Goal: Task Accomplishment & Management: Manage account settings

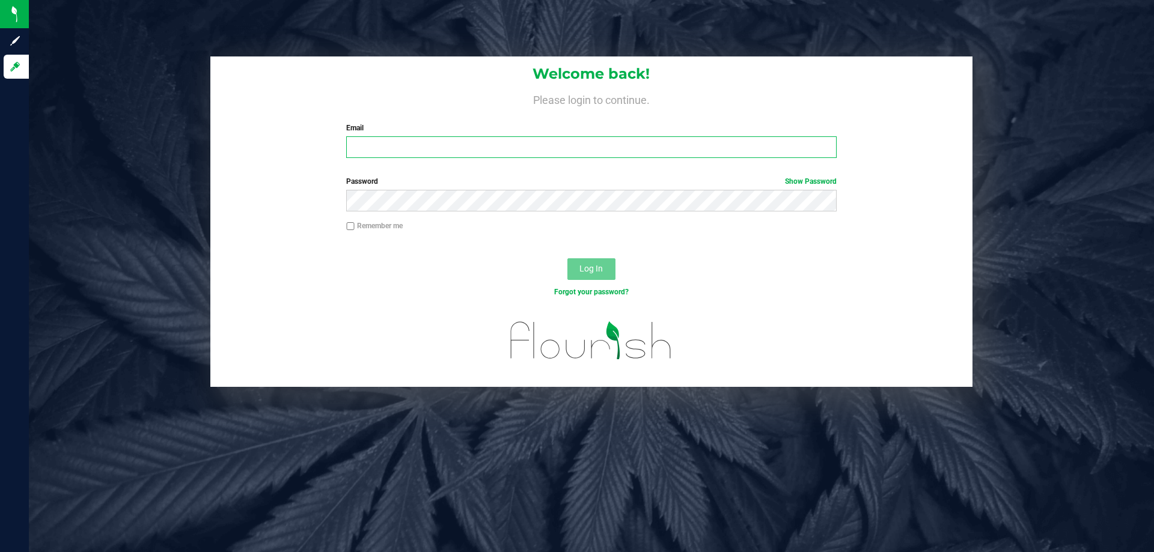
click at [449, 150] on input "Email" at bounding box center [591, 147] width 490 height 22
click at [537, 156] on input "[EMAIL_ADDRESS][DOMAIN_NAME]" at bounding box center [591, 147] width 490 height 22
type input "[EMAIL_ADDRESS][DOMAIN_NAME]"
click at [536, 183] on label "Password Show Password" at bounding box center [591, 181] width 490 height 11
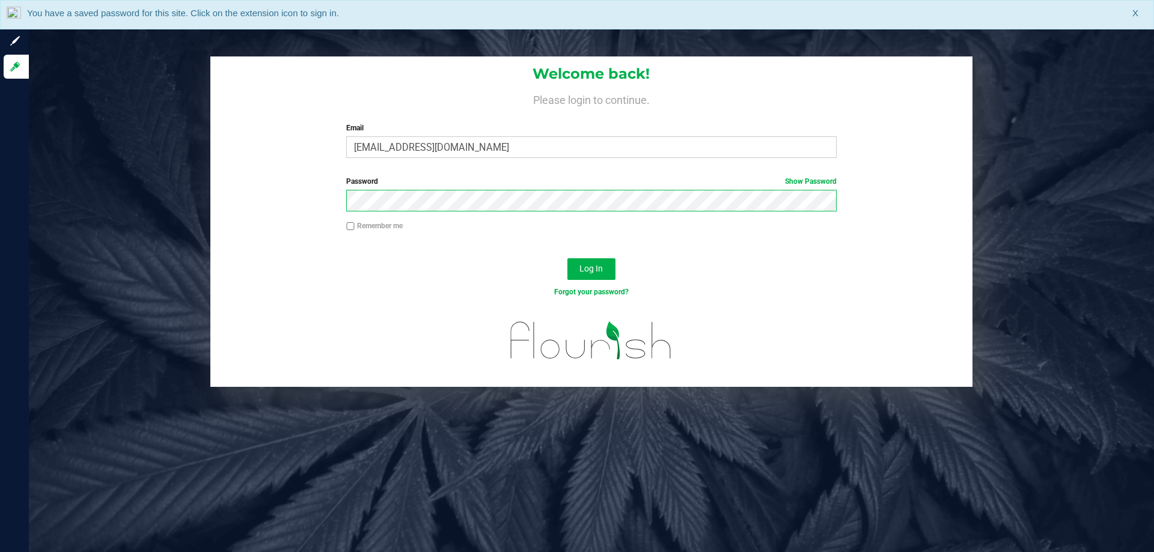
click at [567, 258] on button "Log In" at bounding box center [591, 269] width 48 height 22
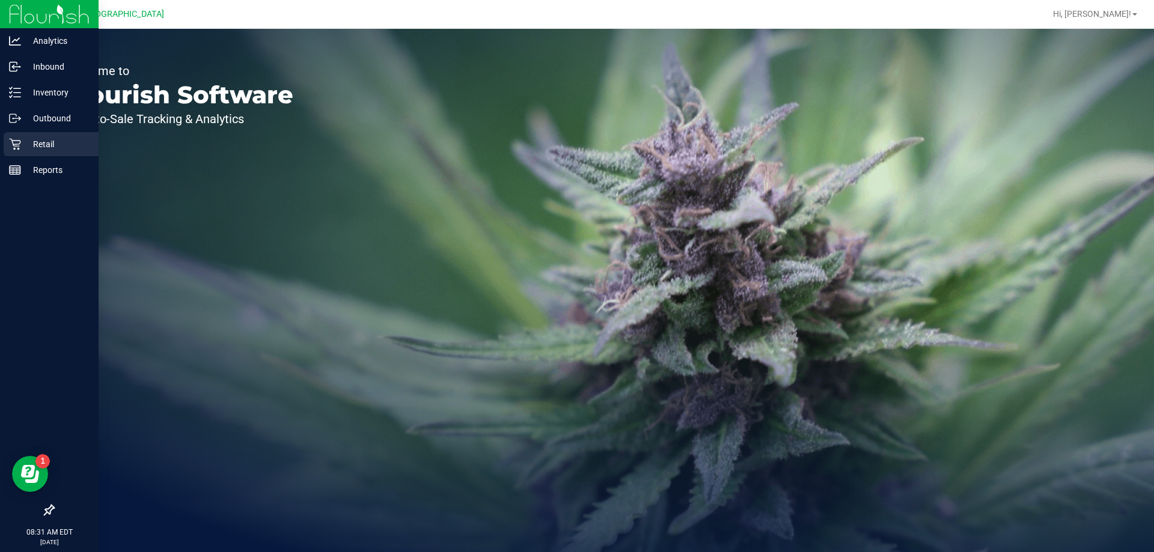
click at [17, 138] on div "Retail" at bounding box center [51, 144] width 95 height 24
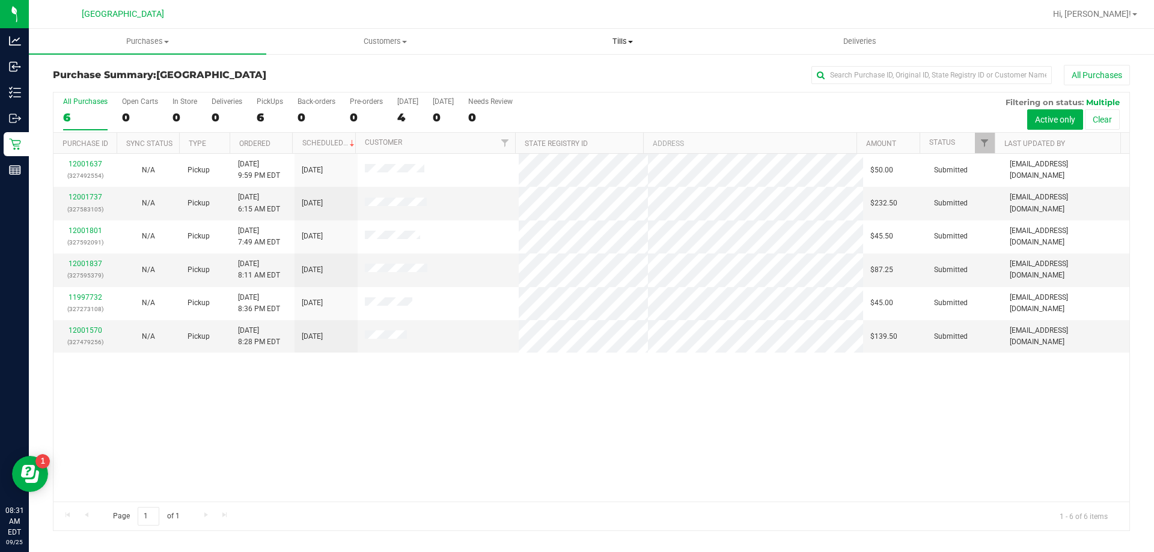
click at [614, 35] on uib-tab-heading "Tills Manage tills Reconcile e-payments" at bounding box center [622, 41] width 236 height 24
click at [555, 72] on span "Manage tills" at bounding box center [544, 72] width 81 height 10
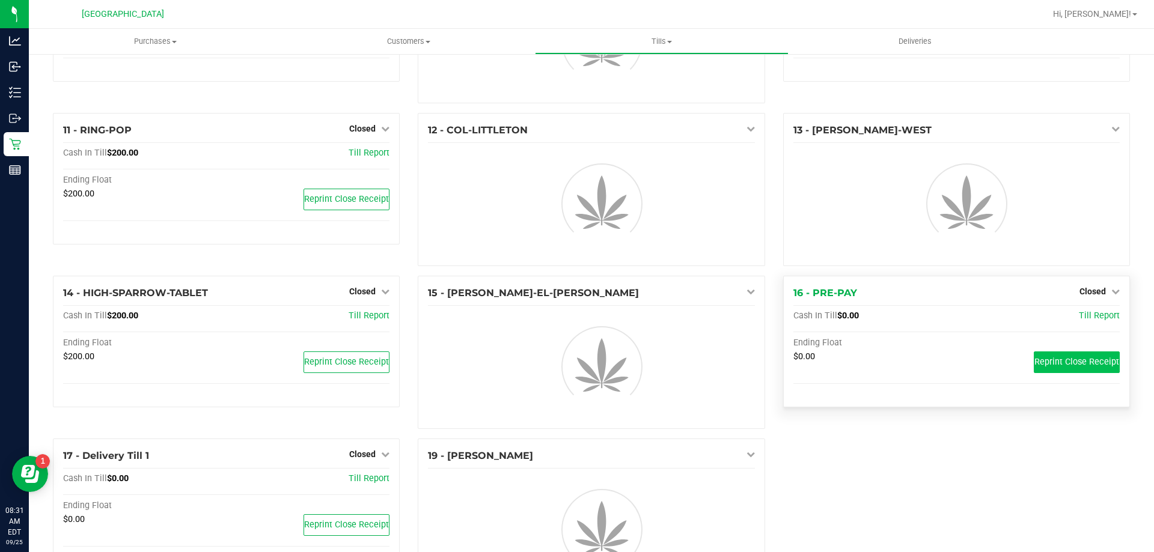
scroll to position [436, 0]
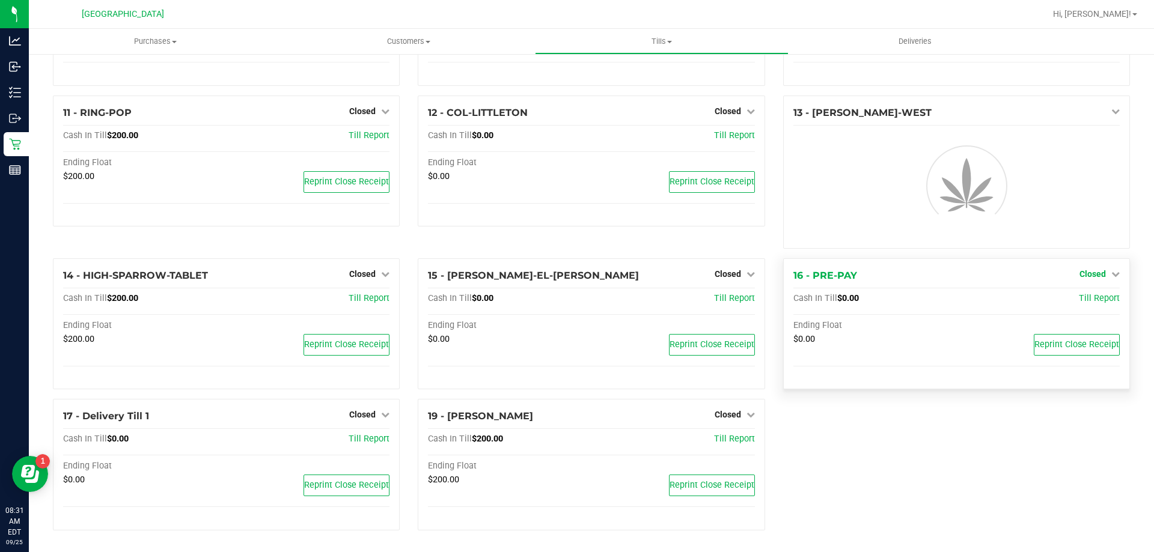
click at [1088, 278] on span "Closed" at bounding box center [1092, 274] width 26 height 10
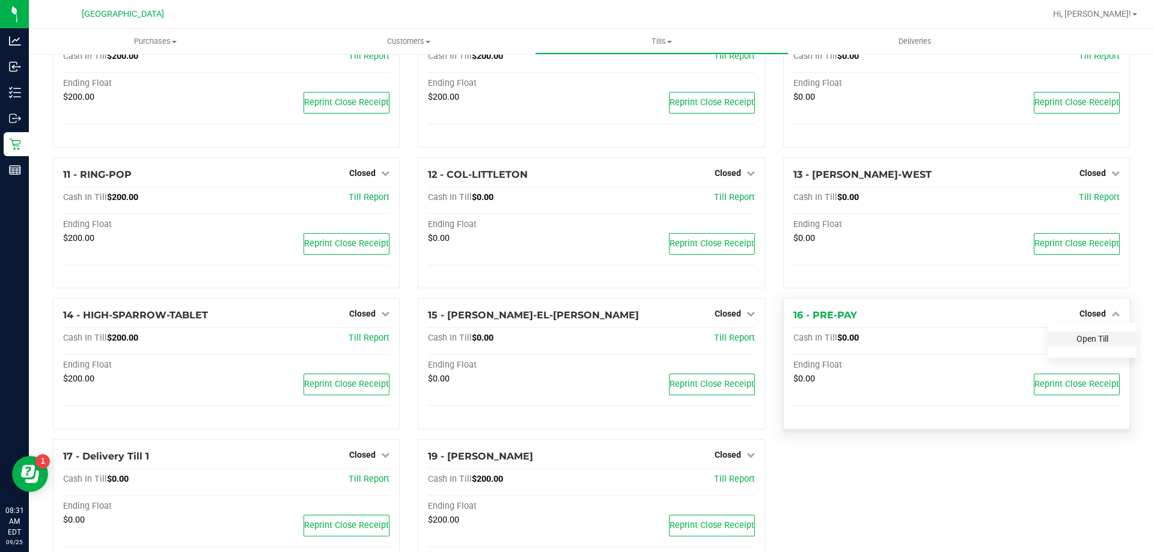
scroll to position [434, 0]
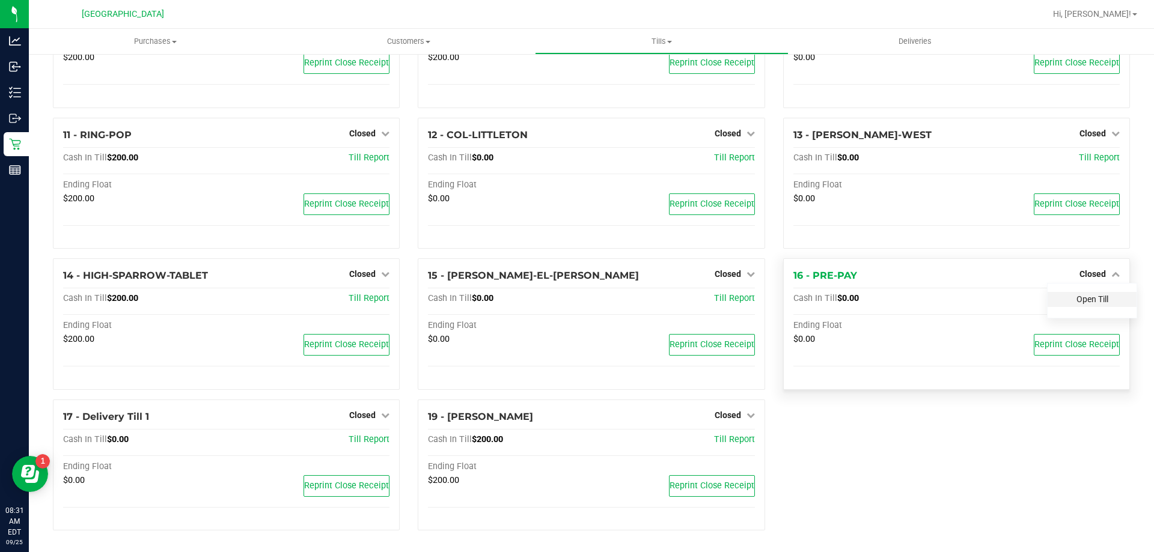
click at [1080, 297] on link "Open Till" at bounding box center [1092, 299] width 32 height 10
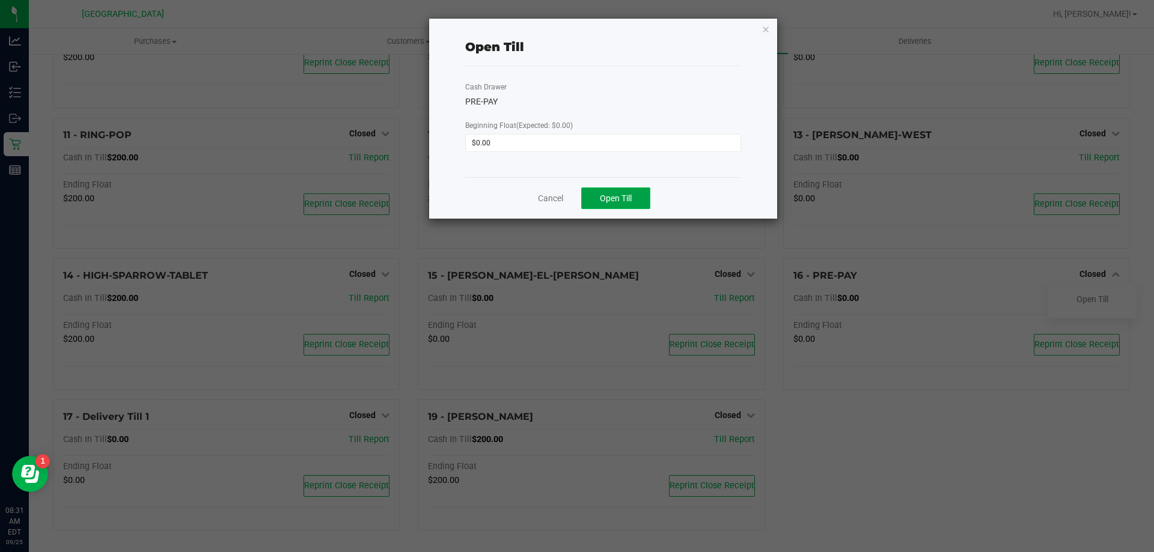
click at [636, 192] on button "Open Till" at bounding box center [615, 198] width 69 height 22
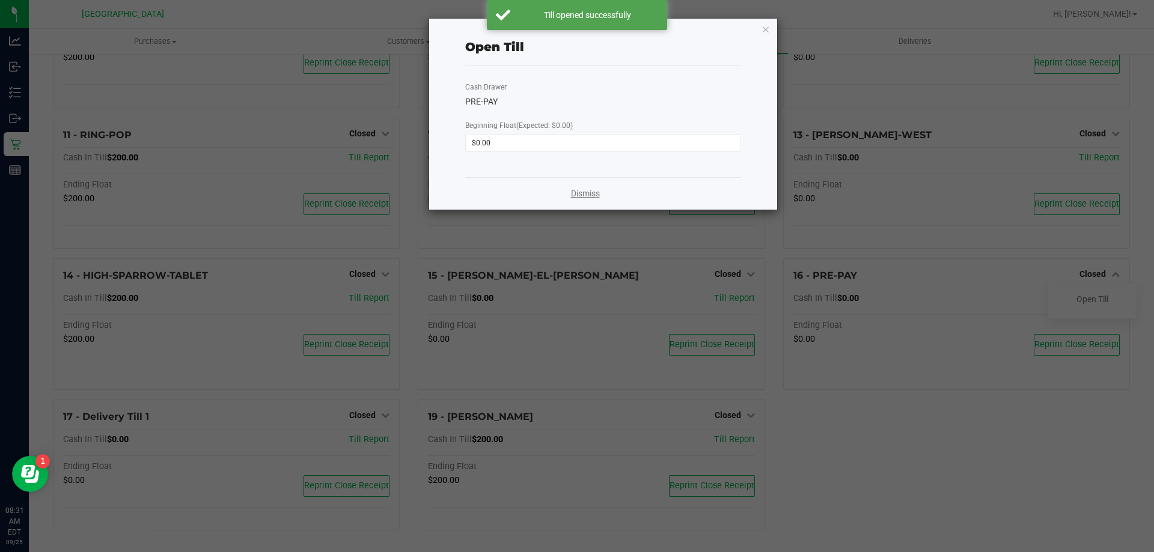
click at [573, 198] on link "Dismiss" at bounding box center [585, 193] width 29 height 13
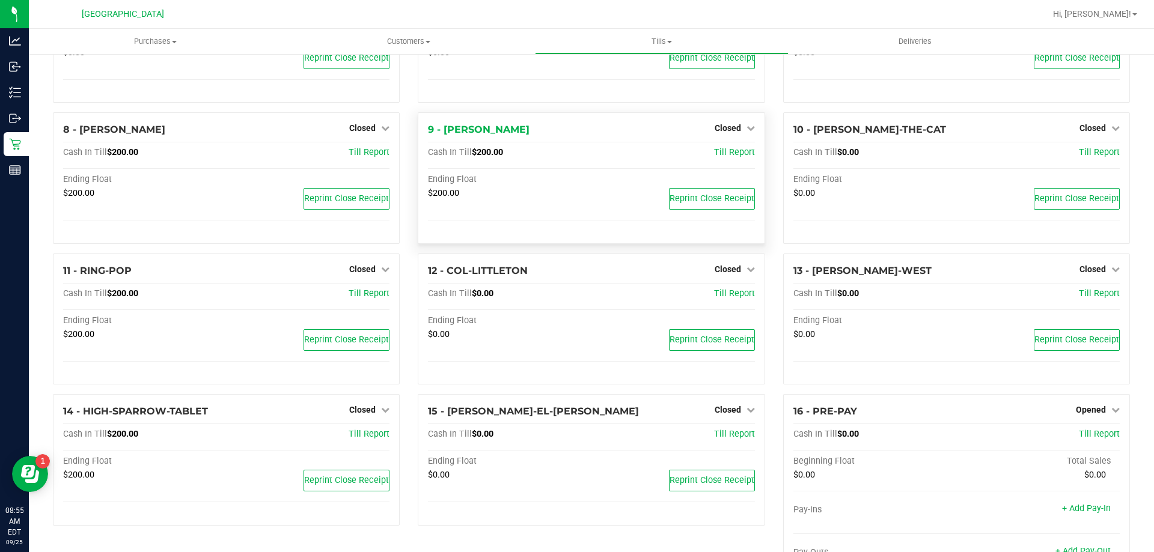
scroll to position [190, 0]
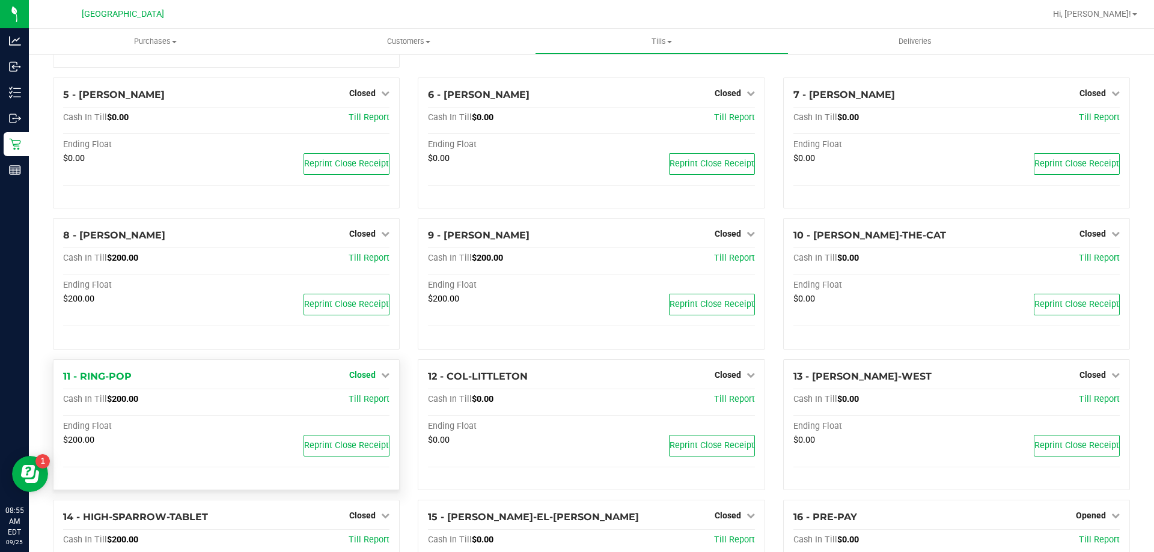
click at [369, 377] on span "Closed" at bounding box center [362, 375] width 26 height 10
click at [361, 400] on link "Open Till" at bounding box center [362, 400] width 32 height 10
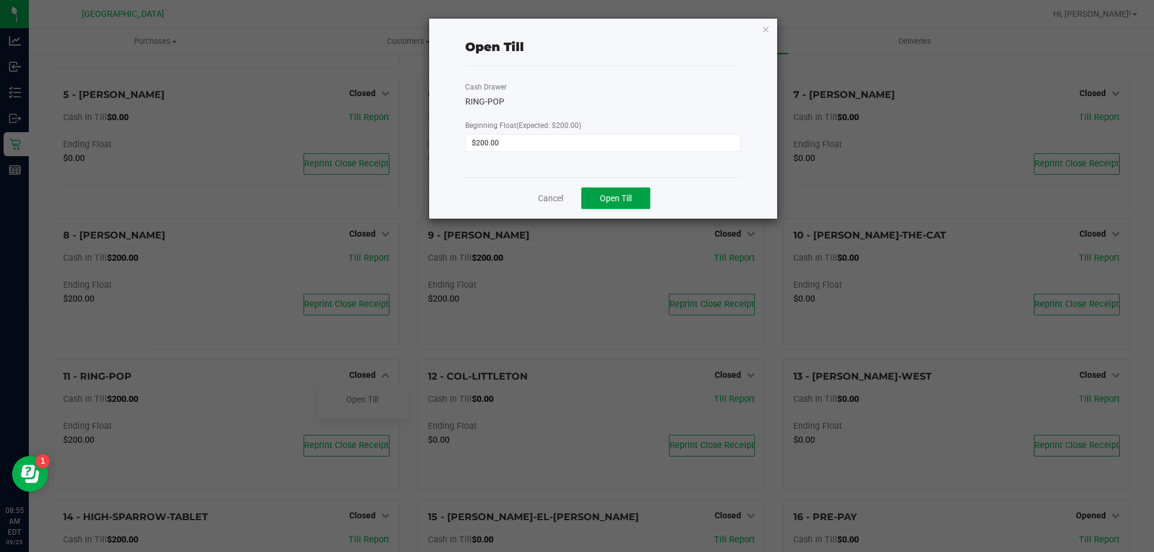
click at [637, 203] on button "Open Till" at bounding box center [615, 198] width 69 height 22
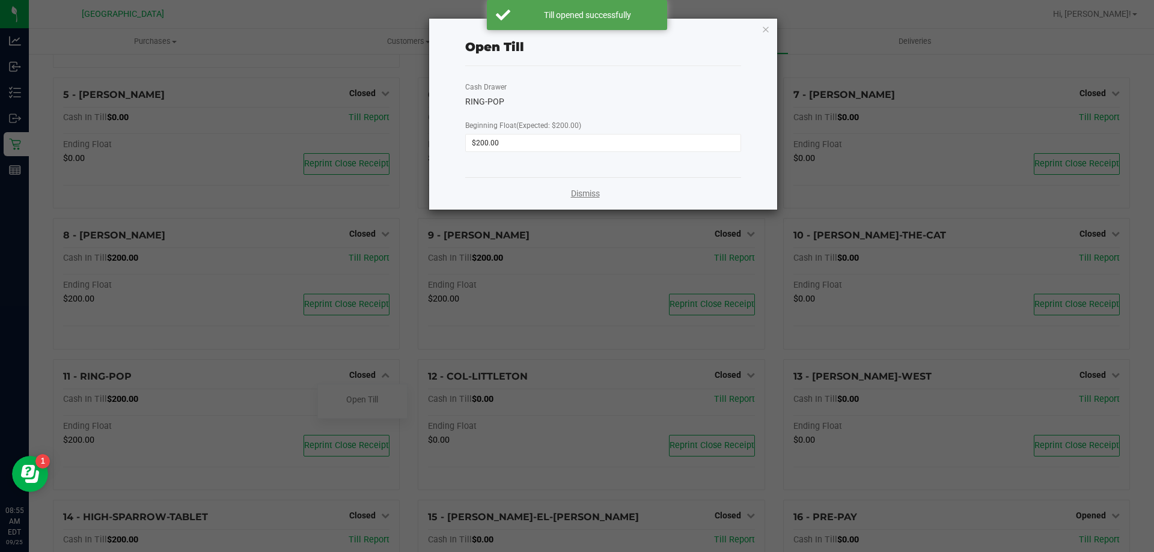
click at [580, 190] on link "Dismiss" at bounding box center [585, 193] width 29 height 13
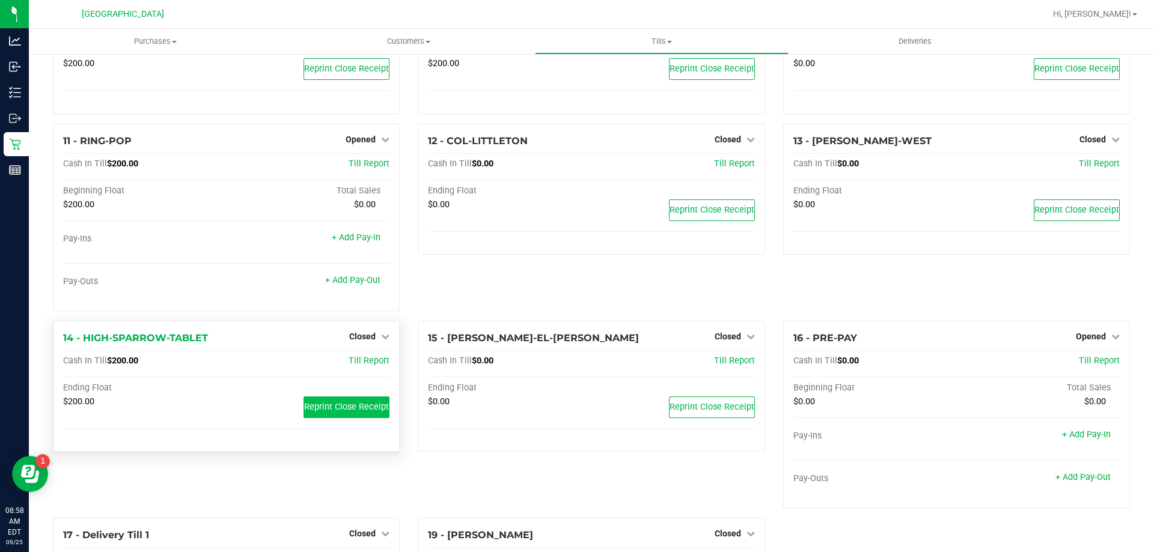
scroll to position [547, 0]
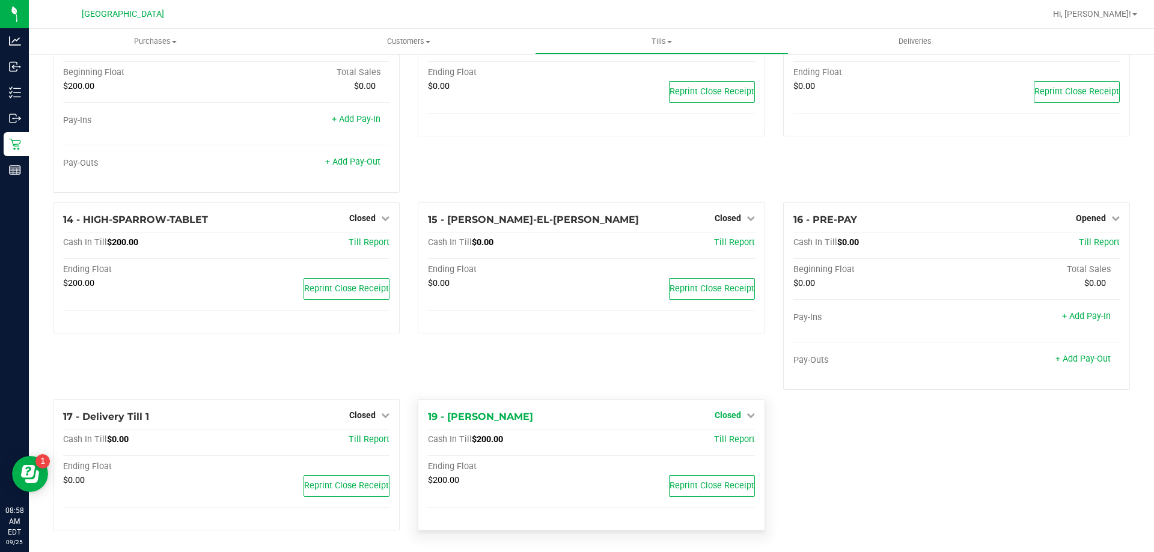
click at [723, 416] on span "Closed" at bounding box center [727, 415] width 26 height 10
click at [711, 443] on link "Open Till" at bounding box center [727, 440] width 32 height 10
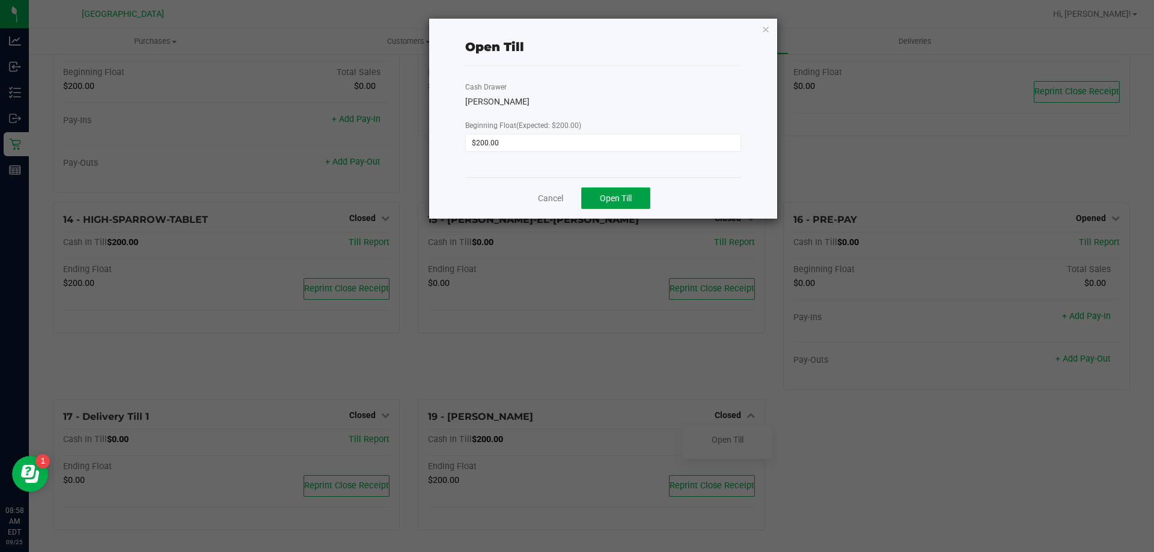
click at [619, 204] on button "Open Till" at bounding box center [615, 198] width 69 height 22
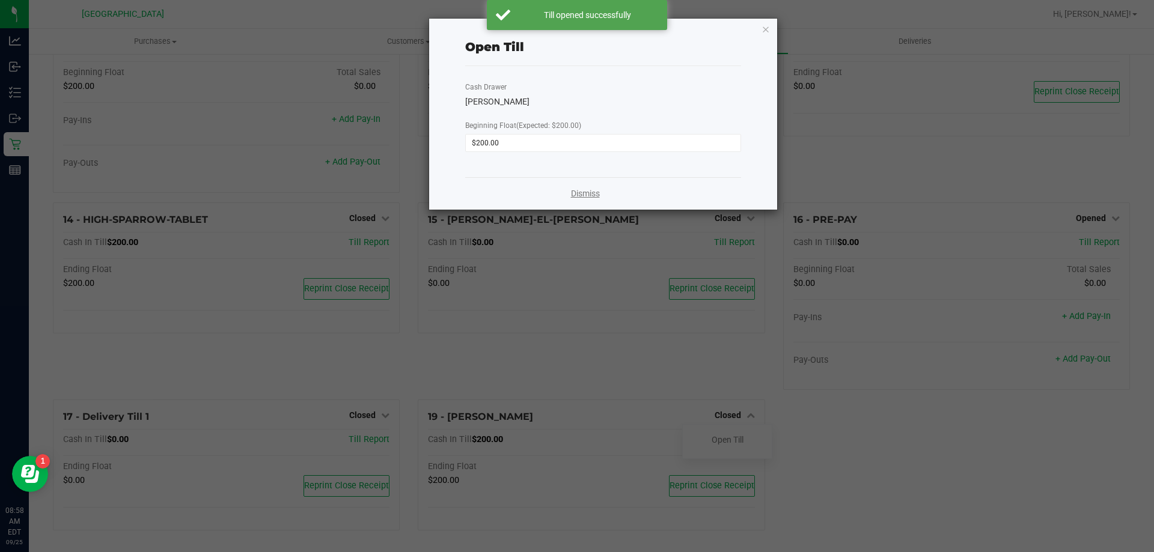
click at [591, 189] on link "Dismiss" at bounding box center [585, 193] width 29 height 13
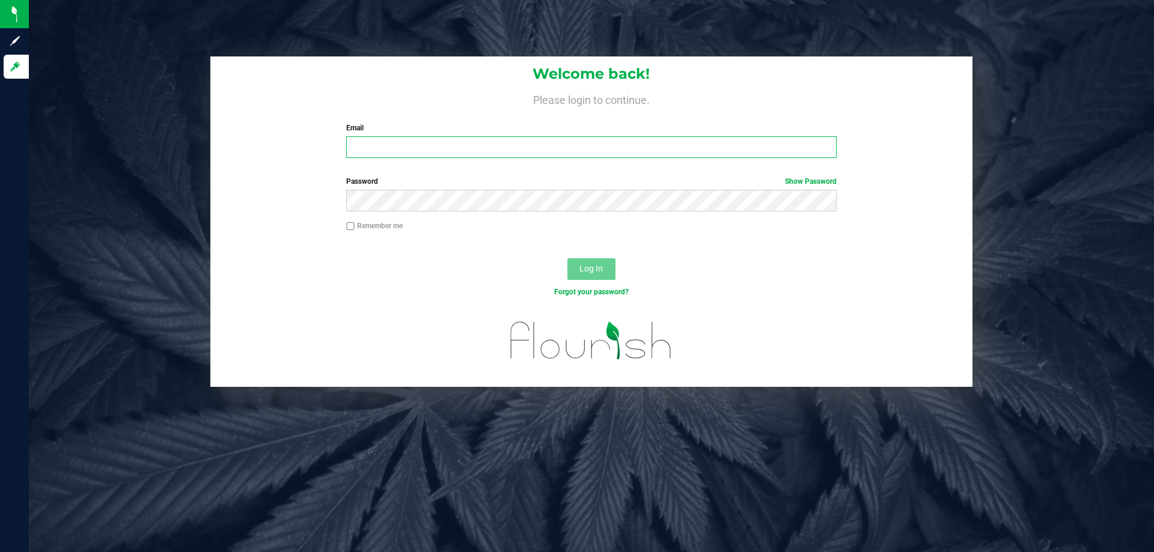
click at [434, 138] on input "Email" at bounding box center [591, 147] width 490 height 22
type input "[EMAIL_ADDRESS][DOMAIN_NAME]"
click at [567, 258] on button "Log In" at bounding box center [591, 269] width 48 height 22
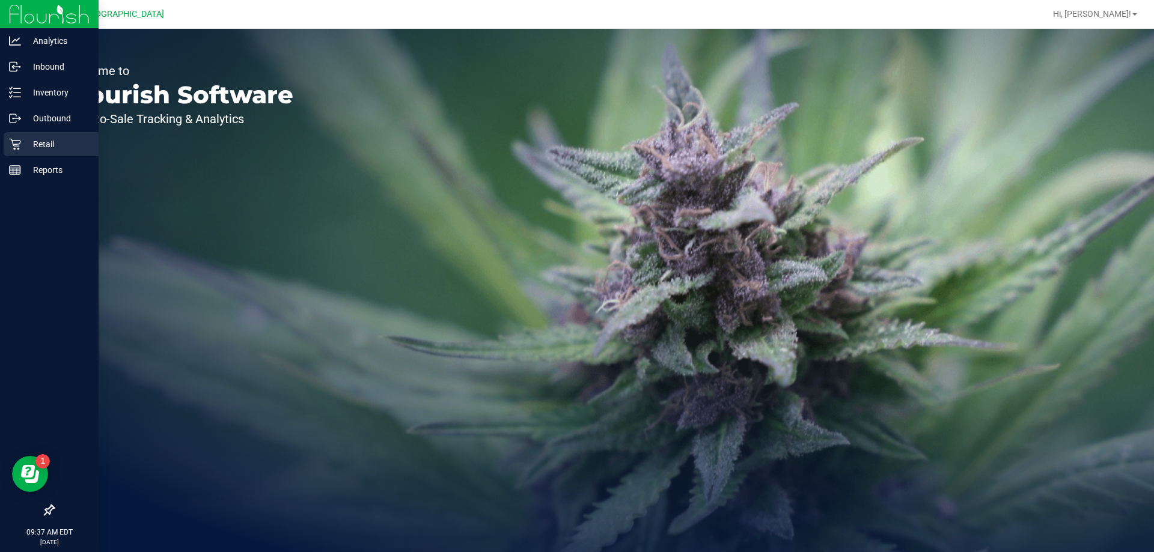
click at [22, 135] on div "Retail" at bounding box center [51, 144] width 95 height 24
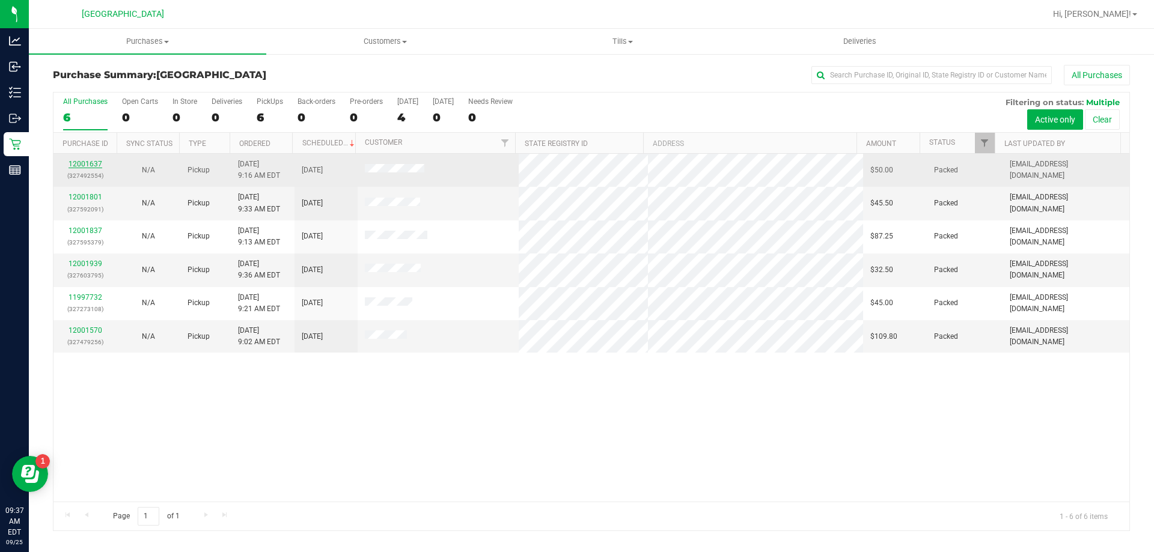
click at [87, 160] on link "12001637" at bounding box center [85, 164] width 34 height 8
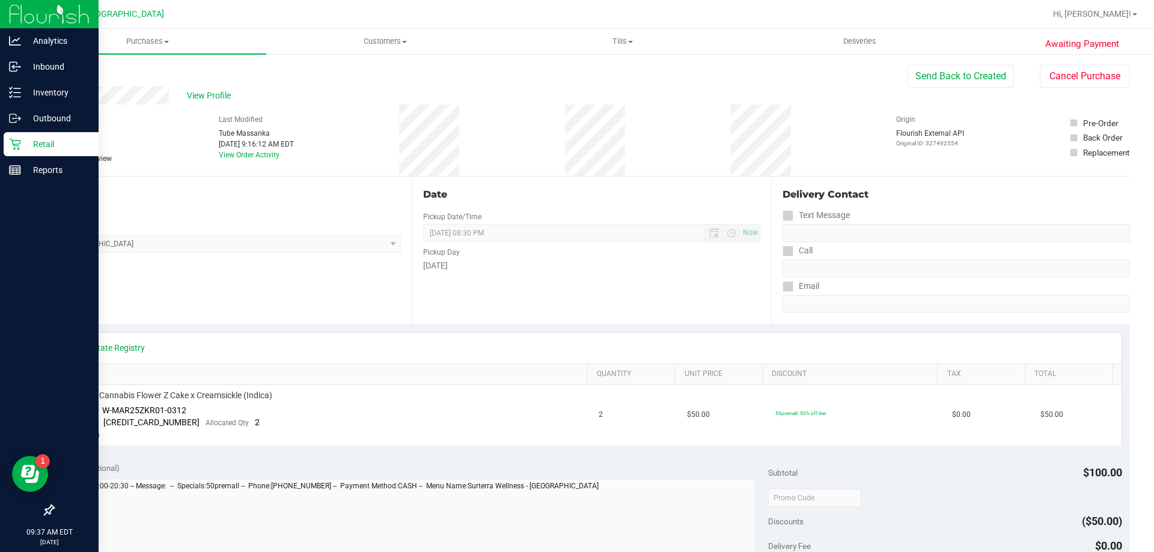
click at [16, 141] on icon at bounding box center [14, 144] width 11 height 11
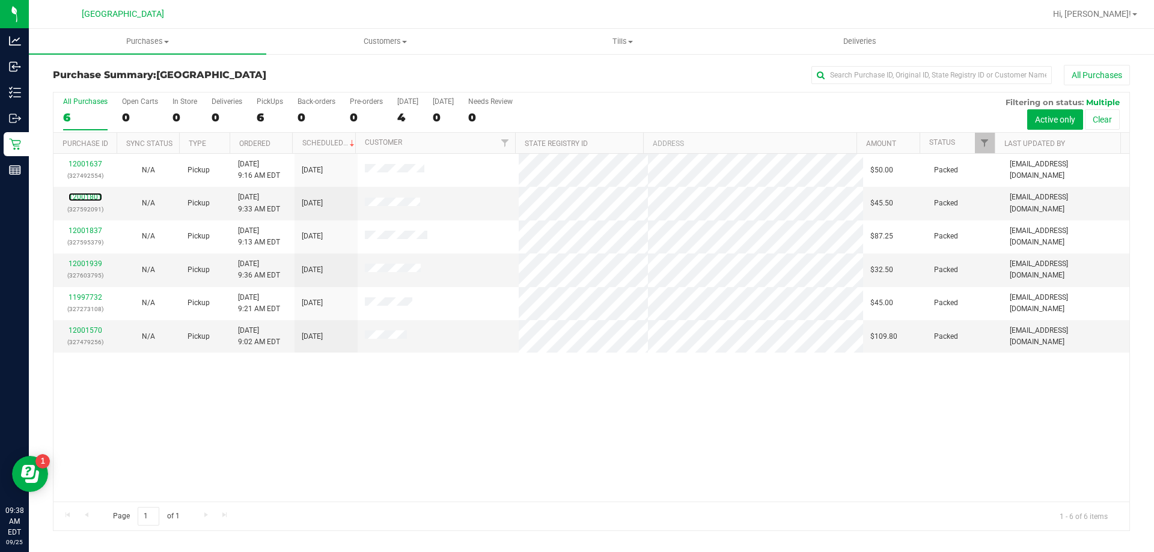
click at [86, 194] on link "12001801" at bounding box center [85, 197] width 34 height 8
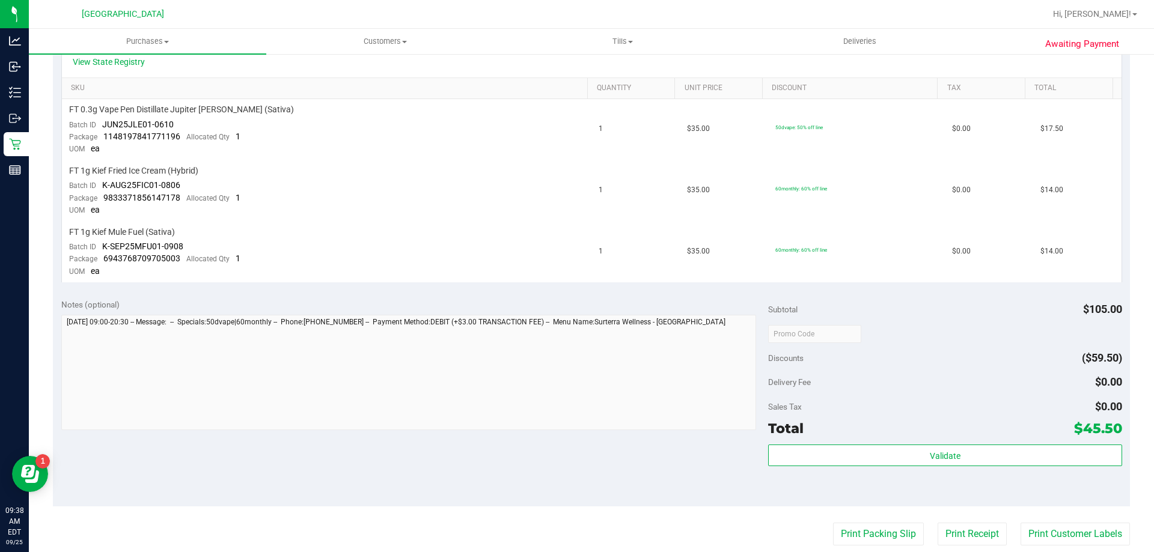
scroll to position [300, 0]
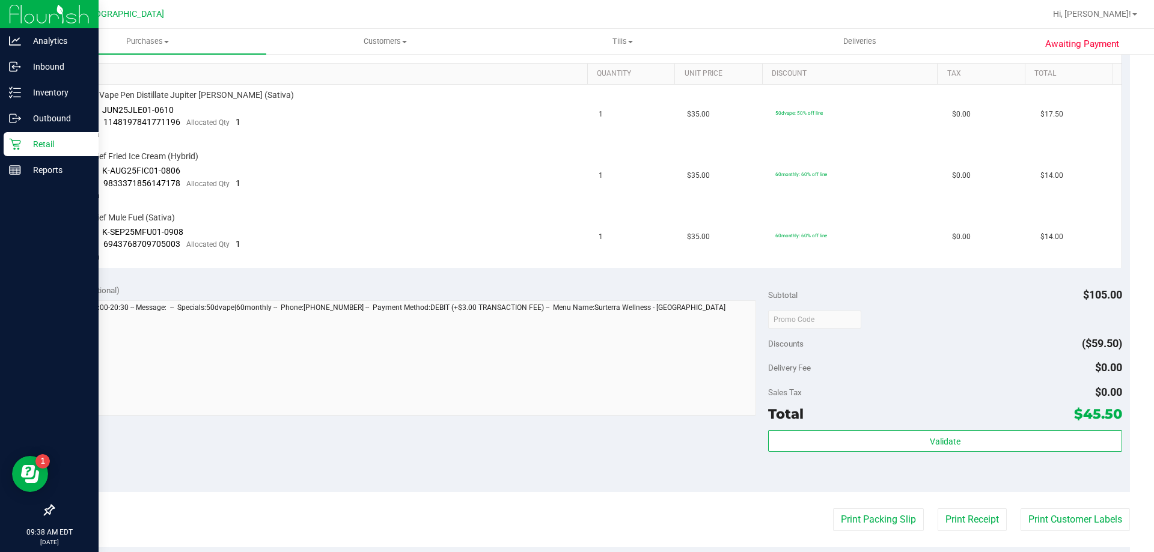
click at [35, 150] on p "Retail" at bounding box center [57, 144] width 72 height 14
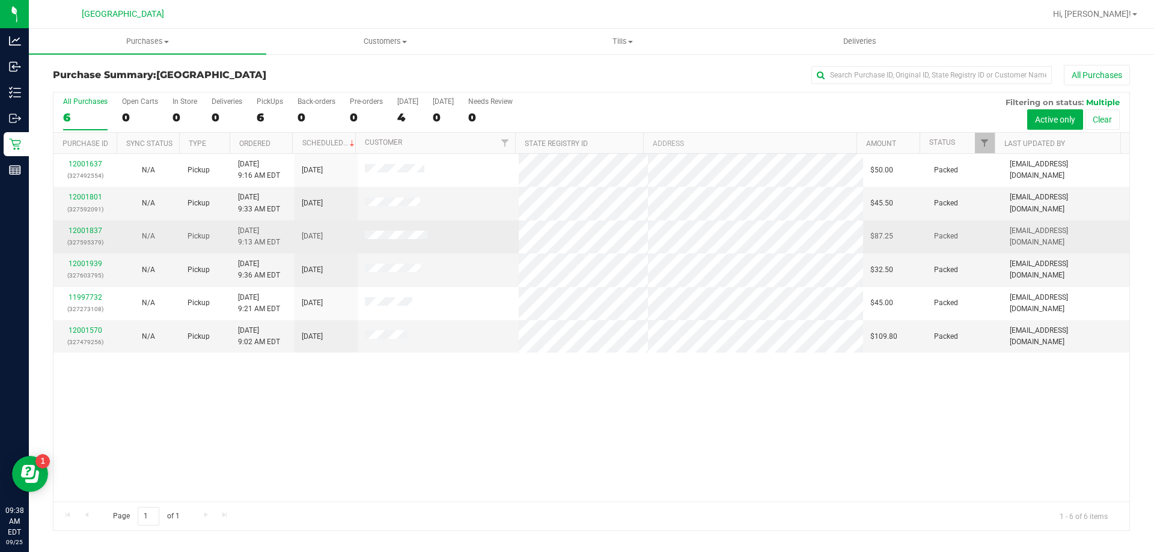
click at [89, 225] on div "12001837 (327595379)" at bounding box center [85, 236] width 49 height 23
click at [85, 233] on link "12001837" at bounding box center [85, 231] width 34 height 8
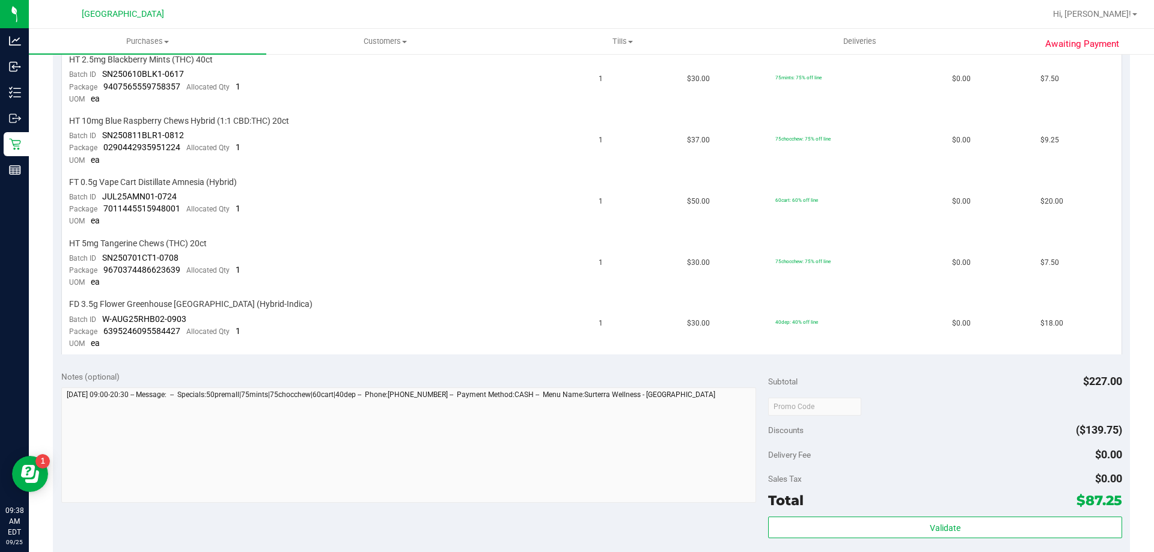
scroll to position [481, 0]
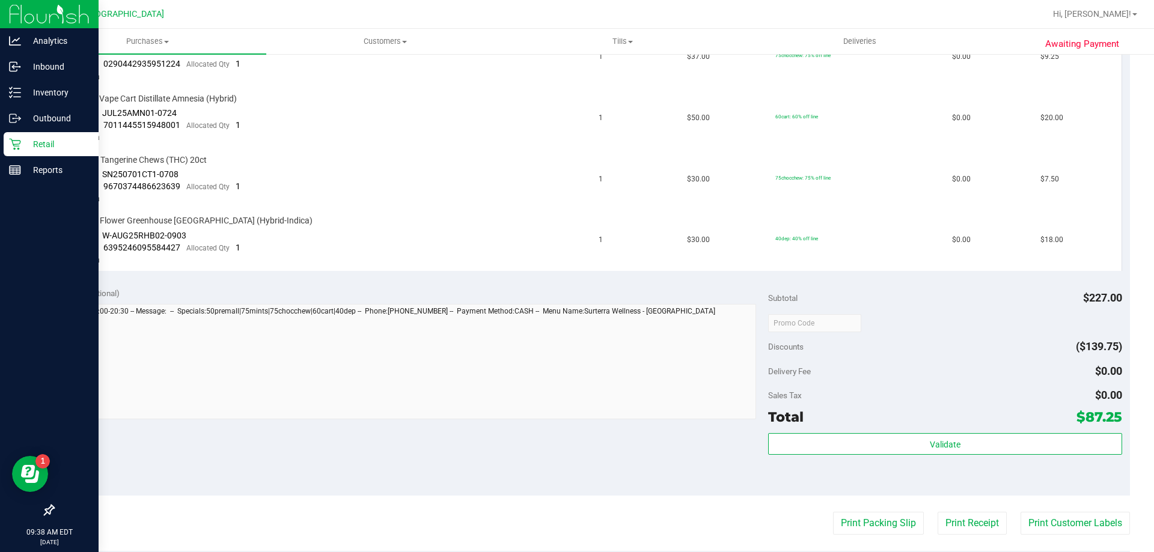
click at [16, 147] on icon at bounding box center [15, 144] width 12 height 12
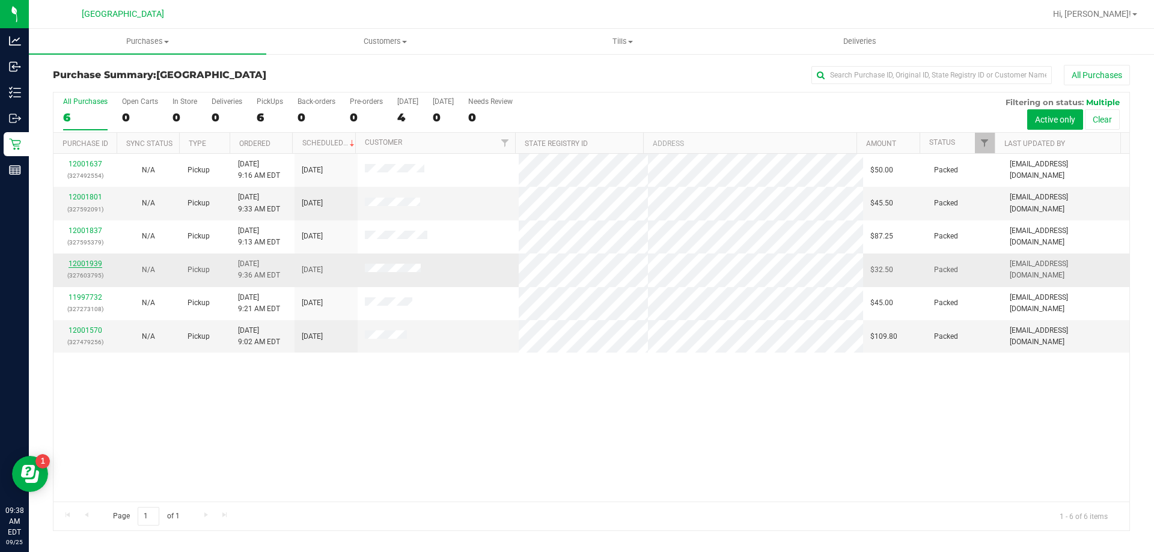
click at [96, 262] on link "12001939" at bounding box center [85, 264] width 34 height 8
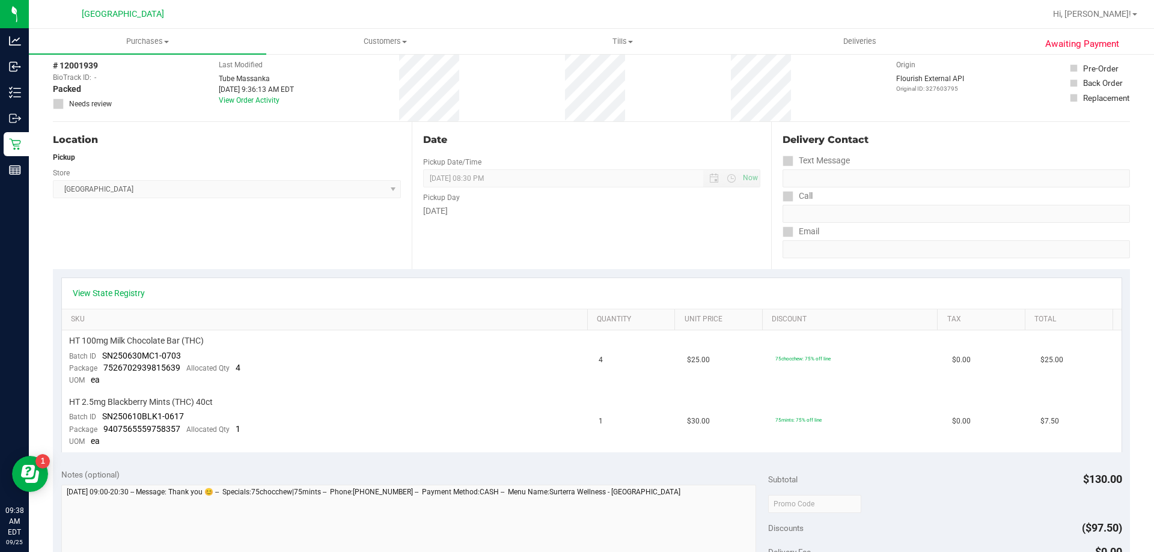
scroll to position [180, 0]
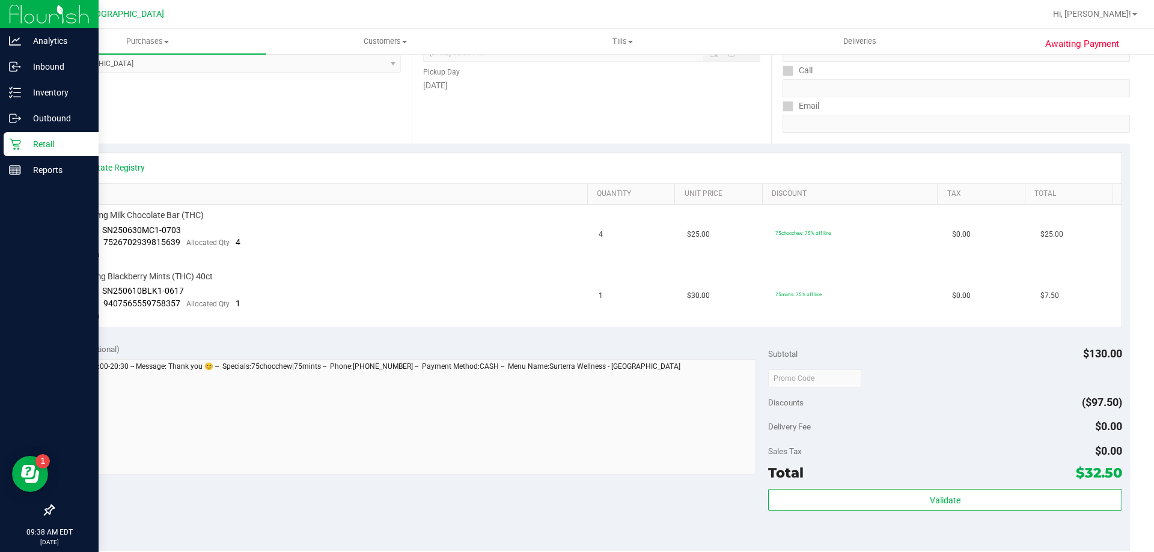
click at [17, 146] on icon at bounding box center [14, 144] width 11 height 11
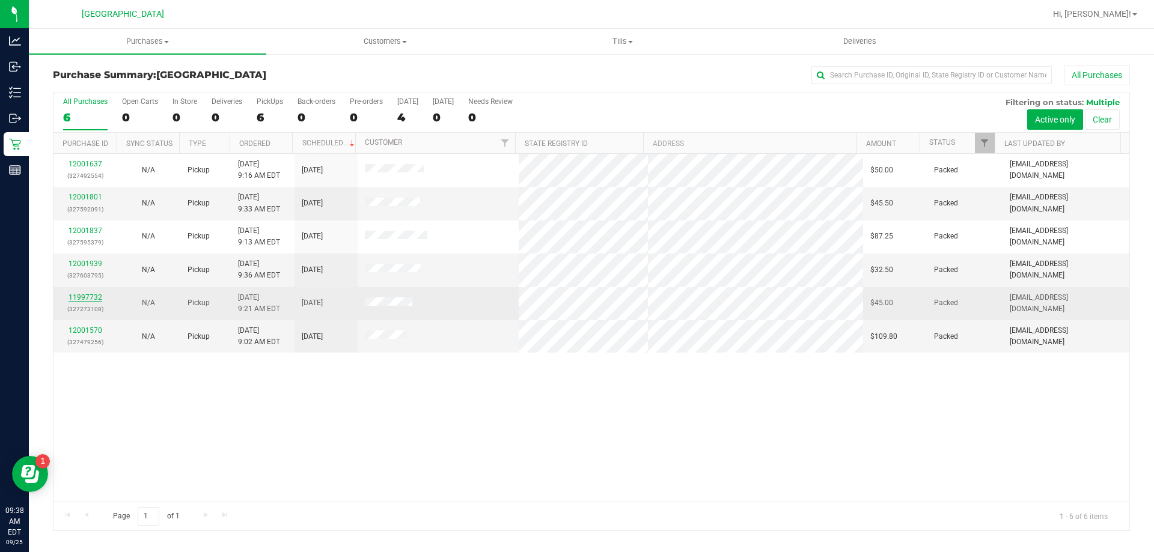
click at [87, 297] on link "11997732" at bounding box center [85, 297] width 34 height 8
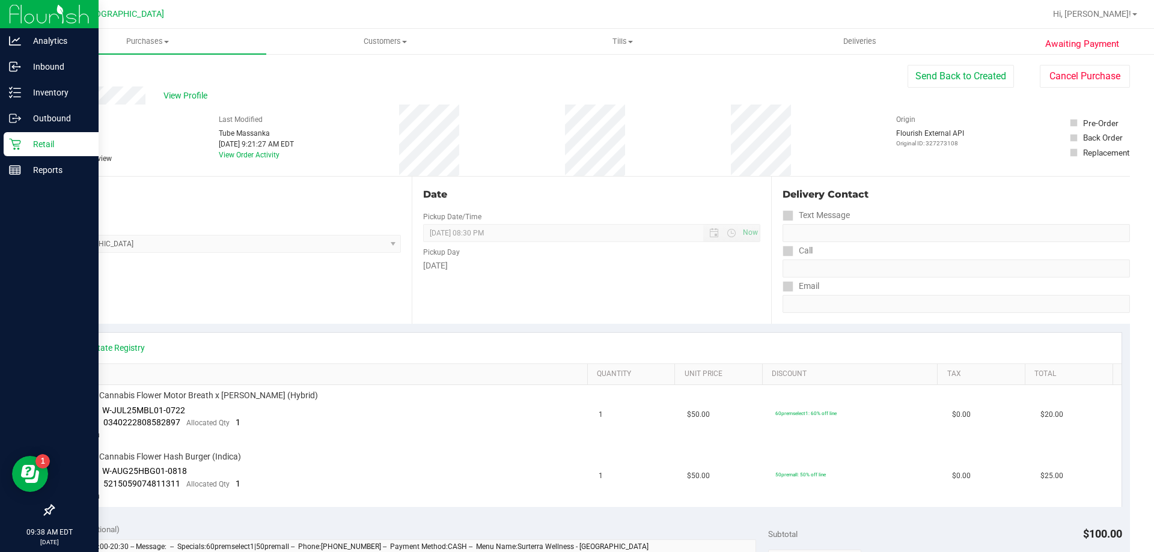
click at [25, 147] on p "Retail" at bounding box center [57, 144] width 72 height 14
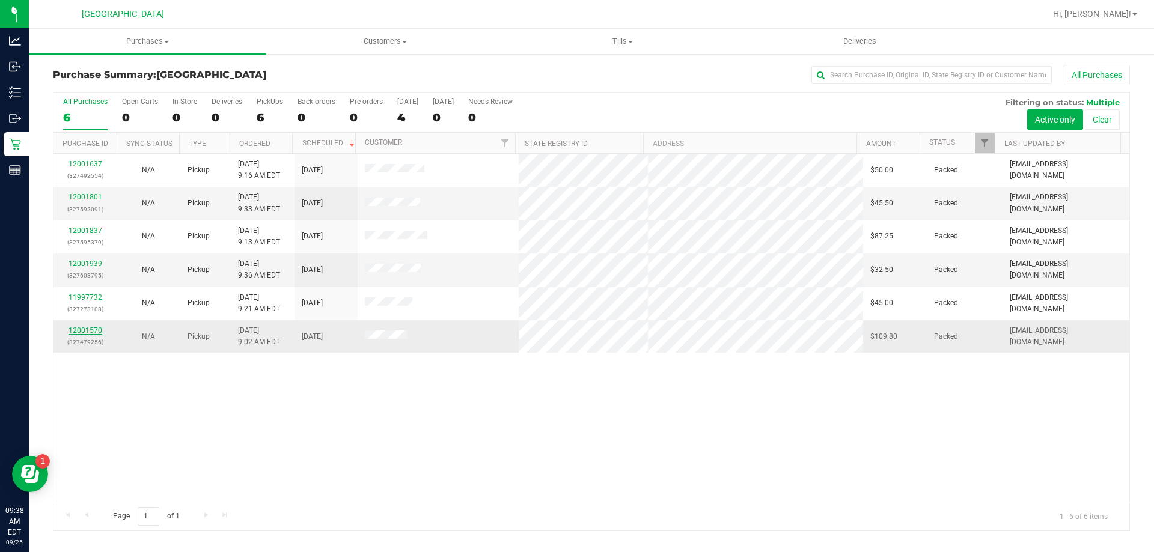
click at [92, 332] on link "12001570" at bounding box center [85, 330] width 34 height 8
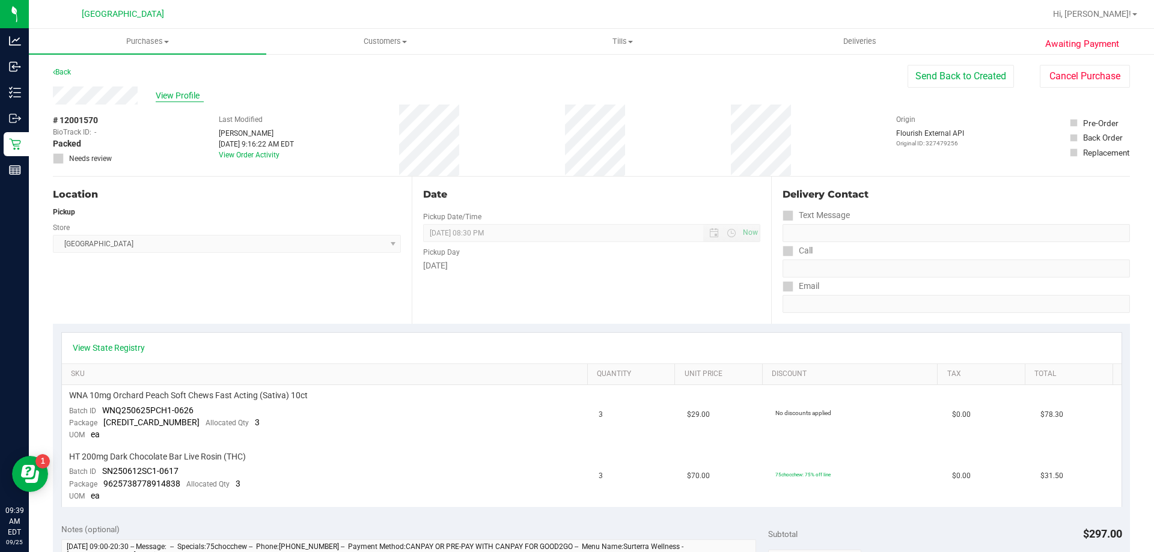
click at [174, 99] on span "View Profile" at bounding box center [180, 96] width 48 height 13
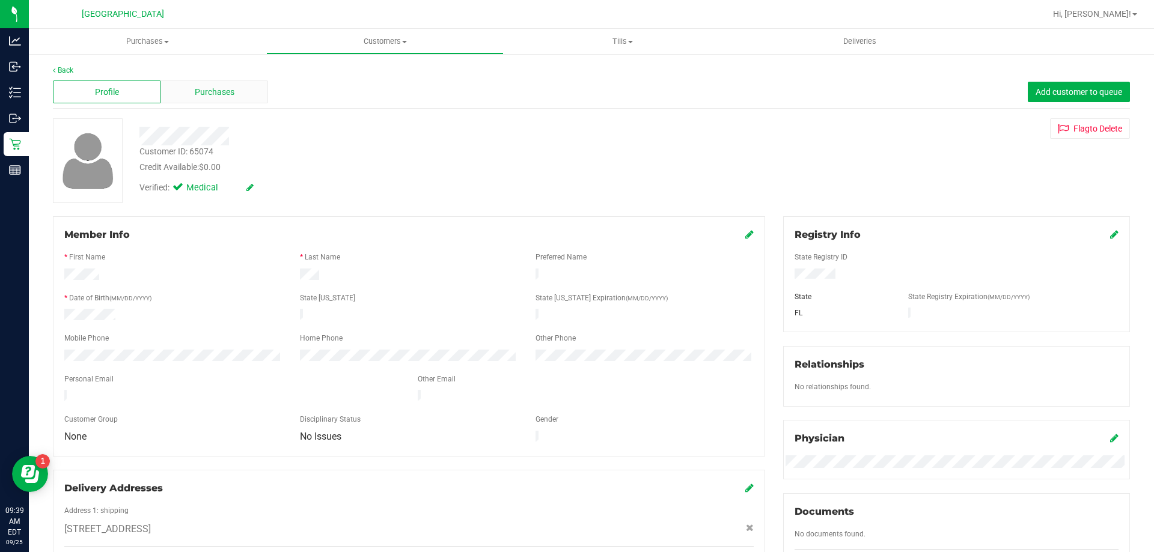
click at [195, 91] on span "Purchases" at bounding box center [215, 92] width 40 height 13
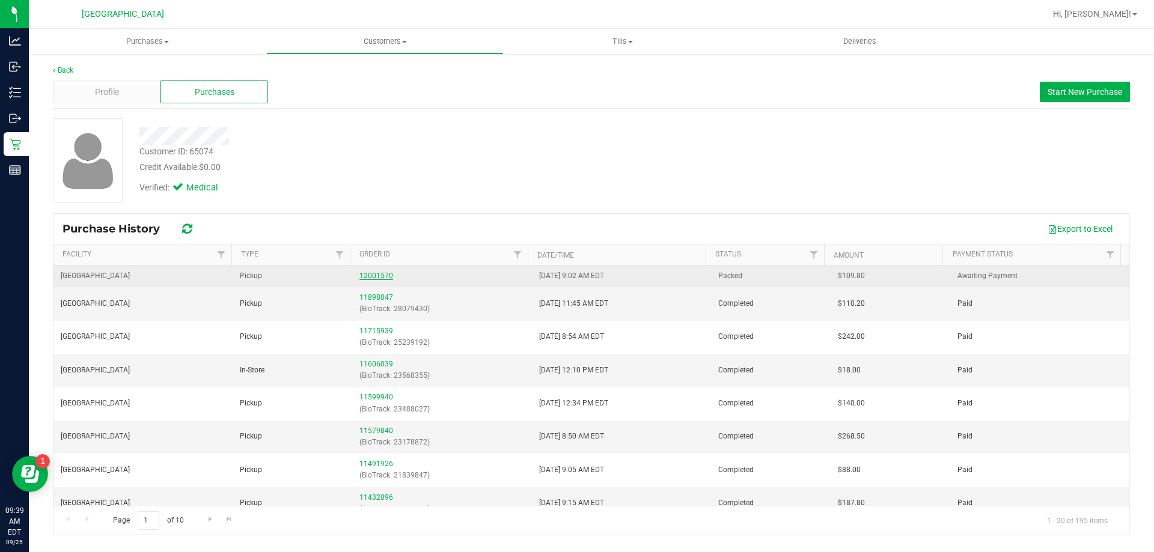
click at [371, 276] on link "12001570" at bounding box center [376, 276] width 34 height 8
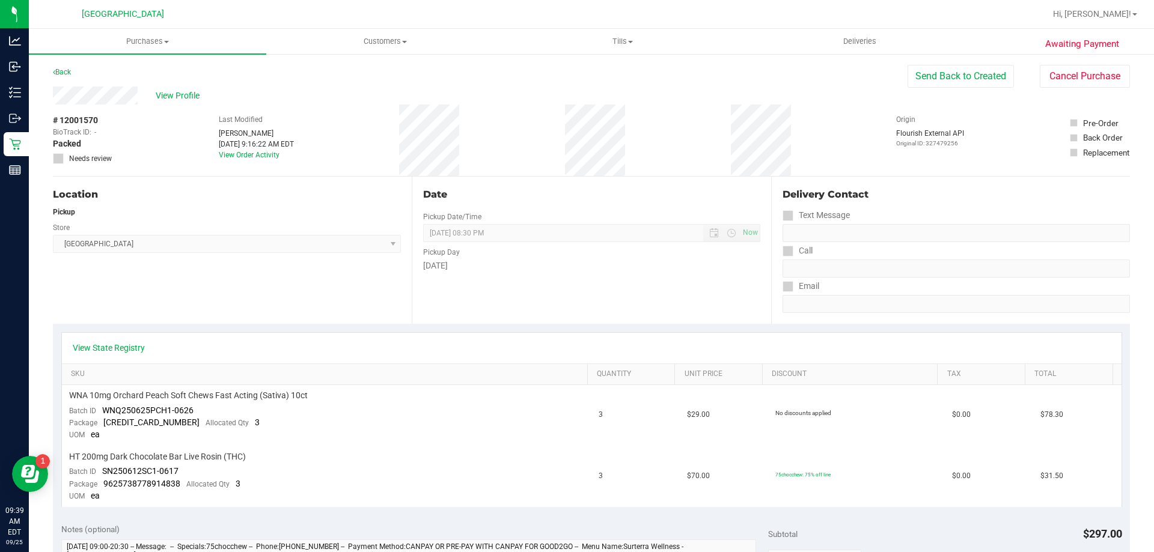
scroll to position [180, 0]
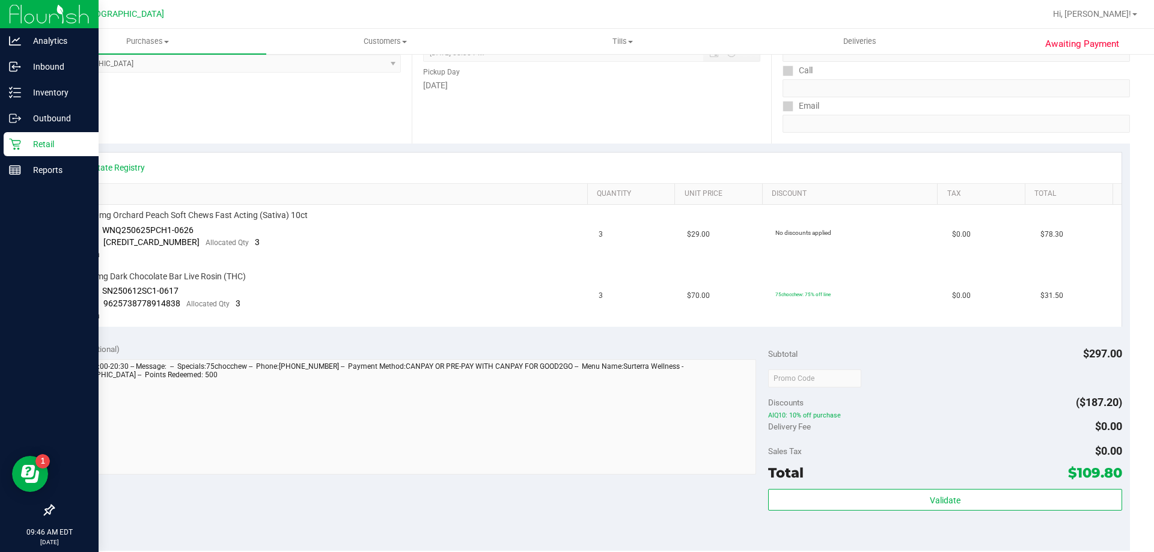
click at [30, 150] on p "Retail" at bounding box center [57, 144] width 72 height 14
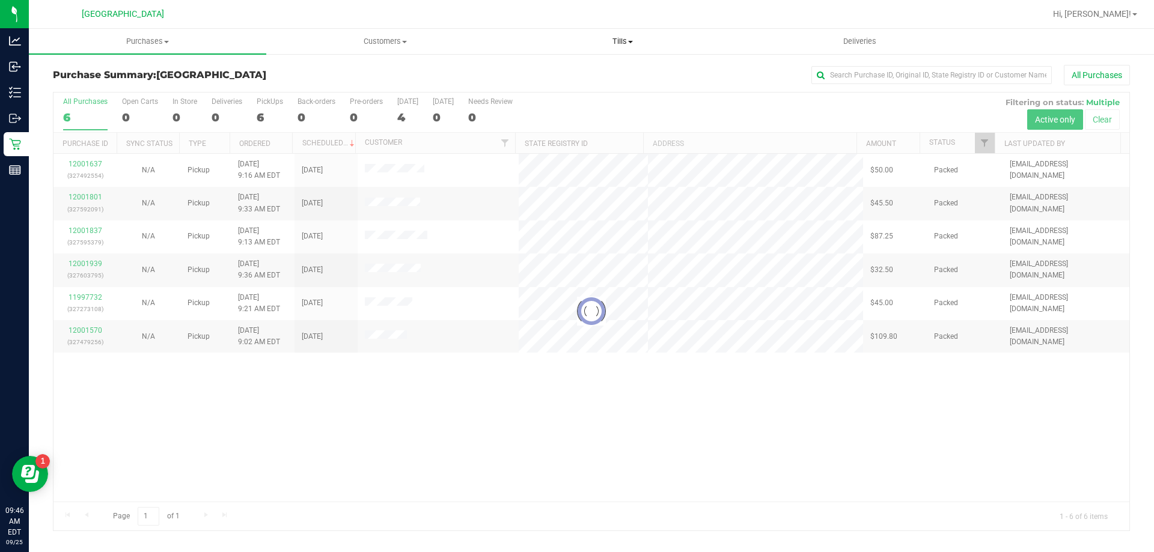
click at [575, 44] on span "Tills" at bounding box center [622, 41] width 236 height 11
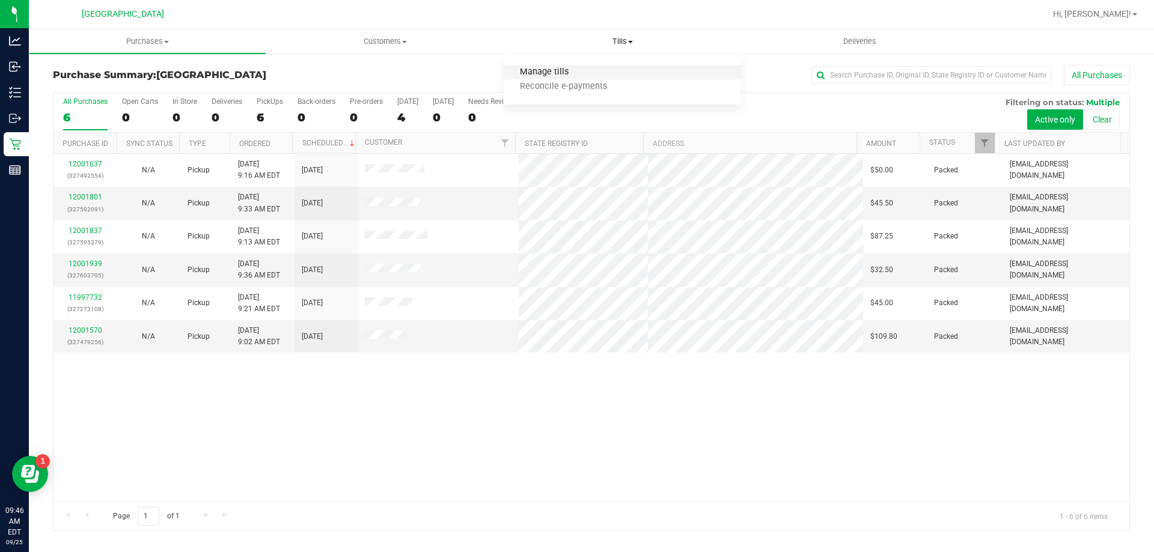
click at [574, 70] on span "Manage tills" at bounding box center [544, 72] width 81 height 10
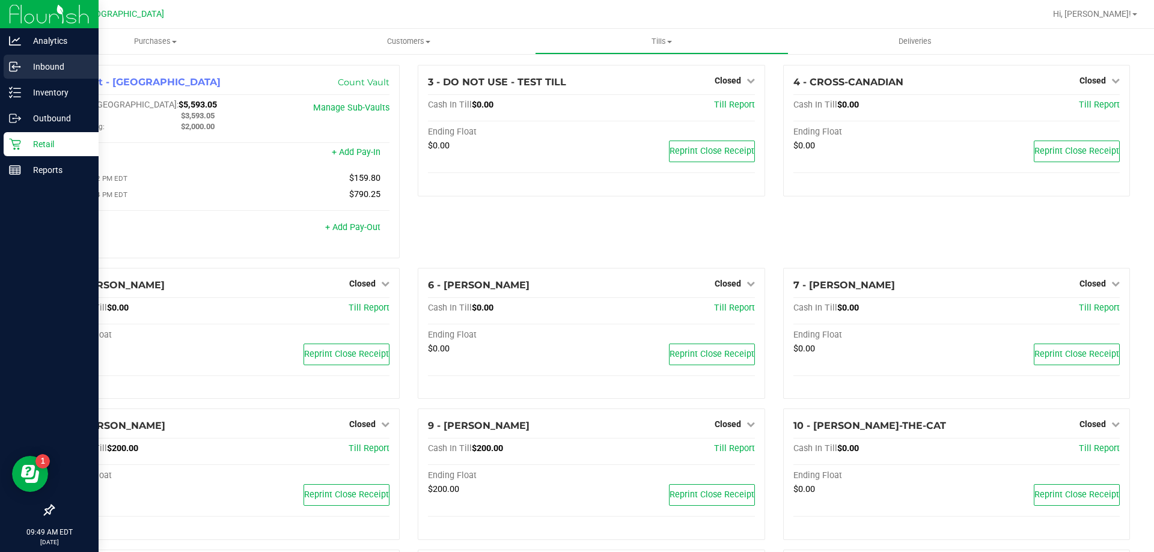
click at [26, 68] on p "Inbound" at bounding box center [57, 66] width 72 height 14
